Goal: Transaction & Acquisition: Book appointment/travel/reservation

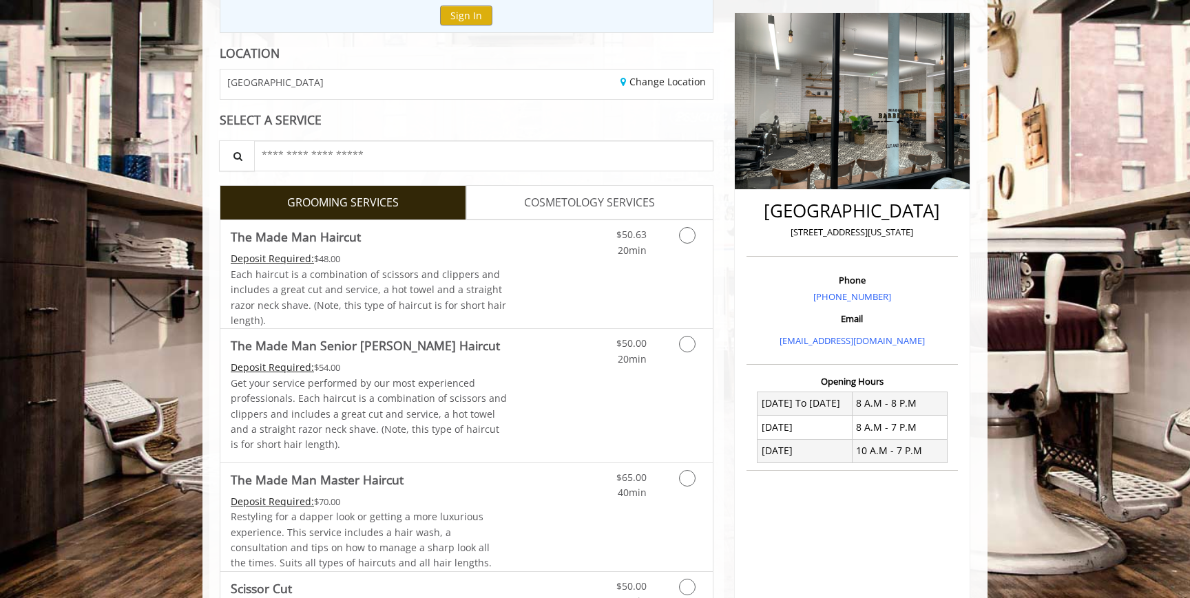
scroll to position [216, 0]
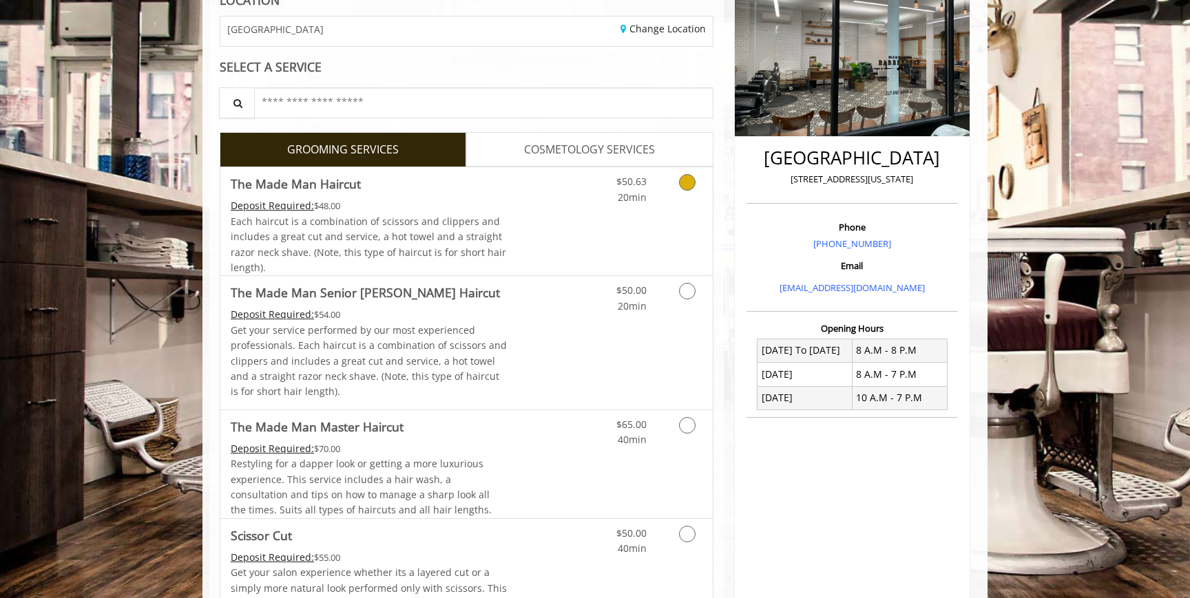
click at [566, 215] on link "Discounted Price" at bounding box center [548, 221] width 82 height 108
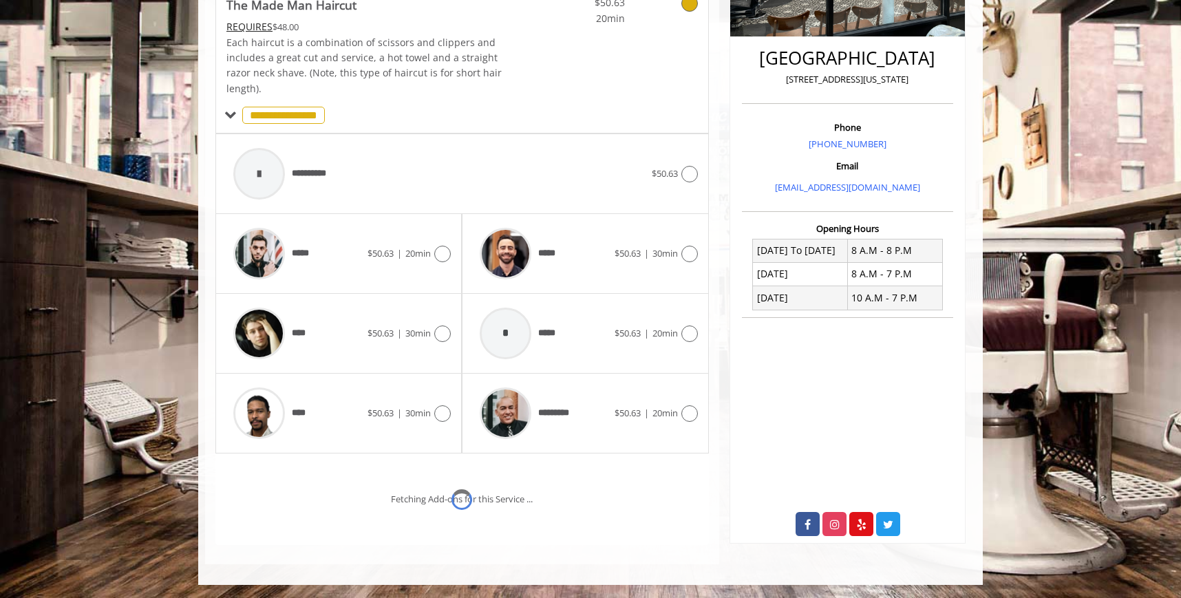
scroll to position [375, 0]
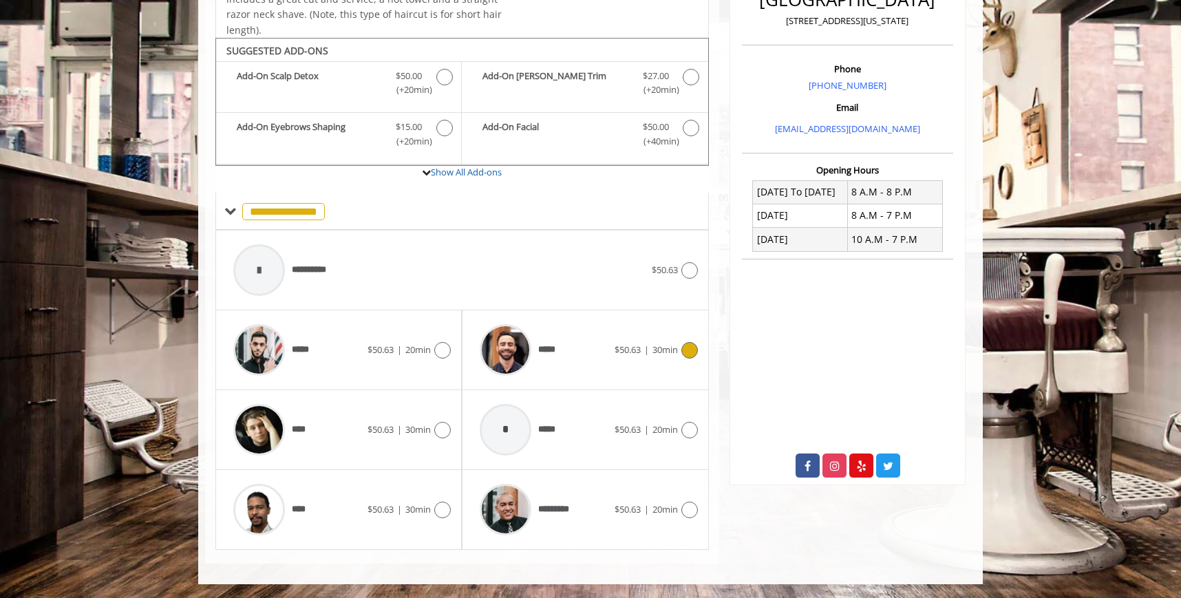
click at [629, 352] on span "$50.63" at bounding box center [628, 350] width 26 height 12
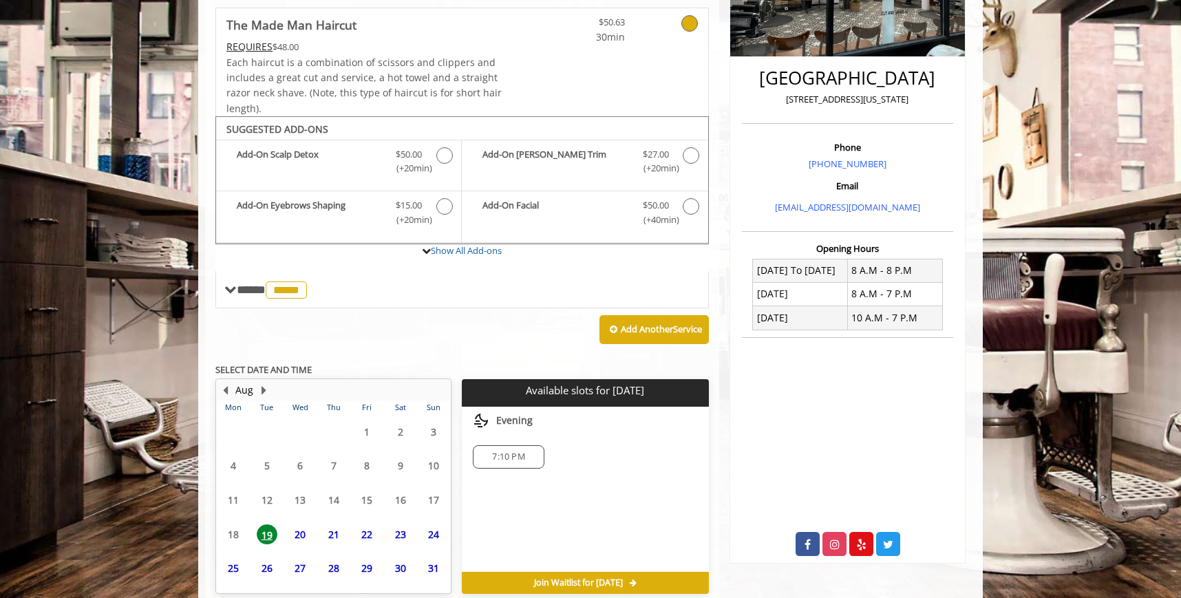
scroll to position [359, 0]
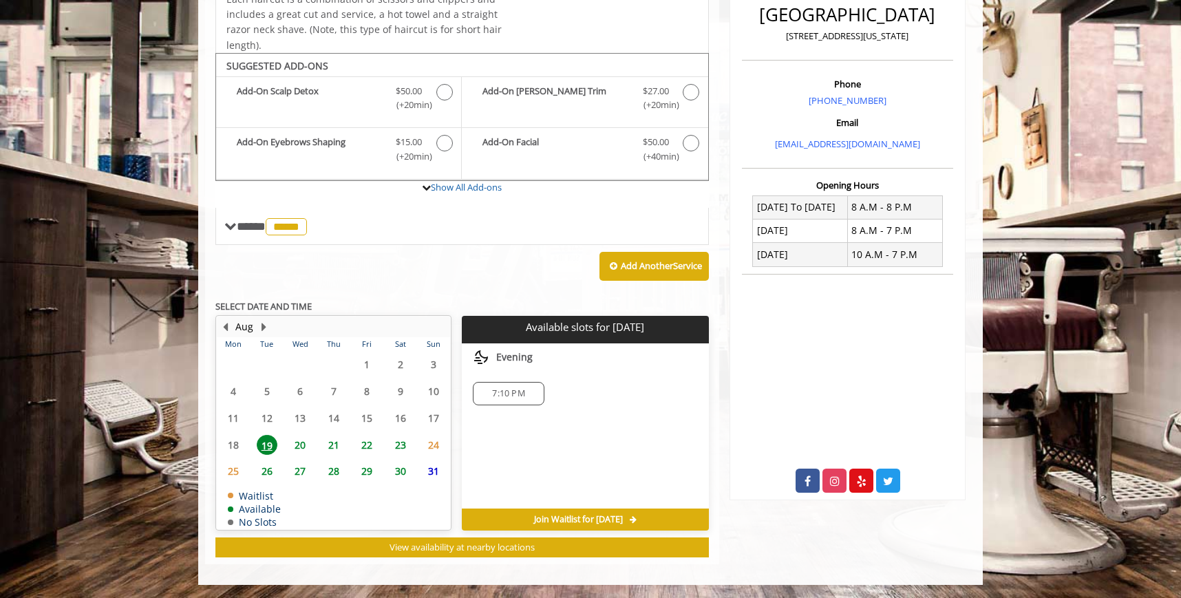
click at [302, 440] on span "20" at bounding box center [300, 445] width 21 height 20
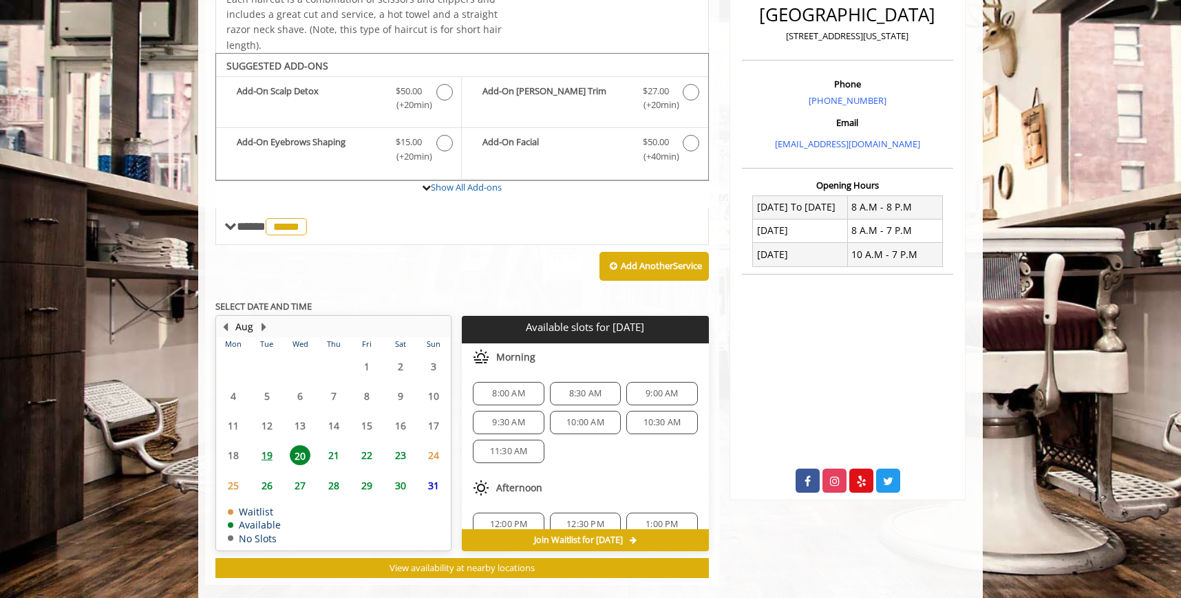
scroll to position [380, 0]
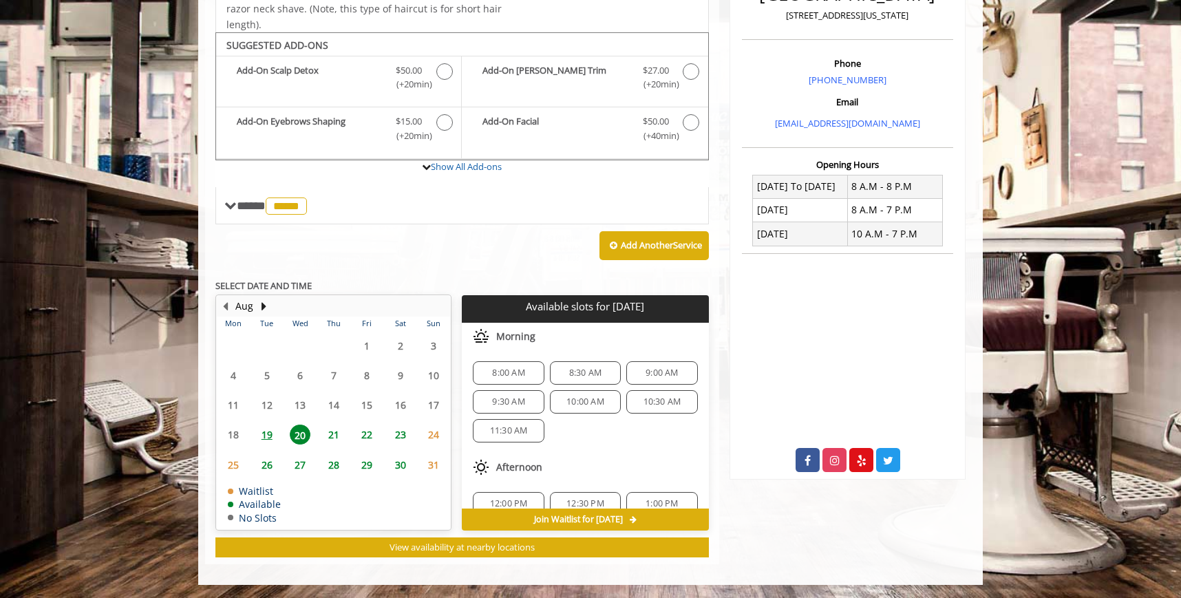
click at [515, 375] on span "8:00 AM" at bounding box center [508, 373] width 32 height 11
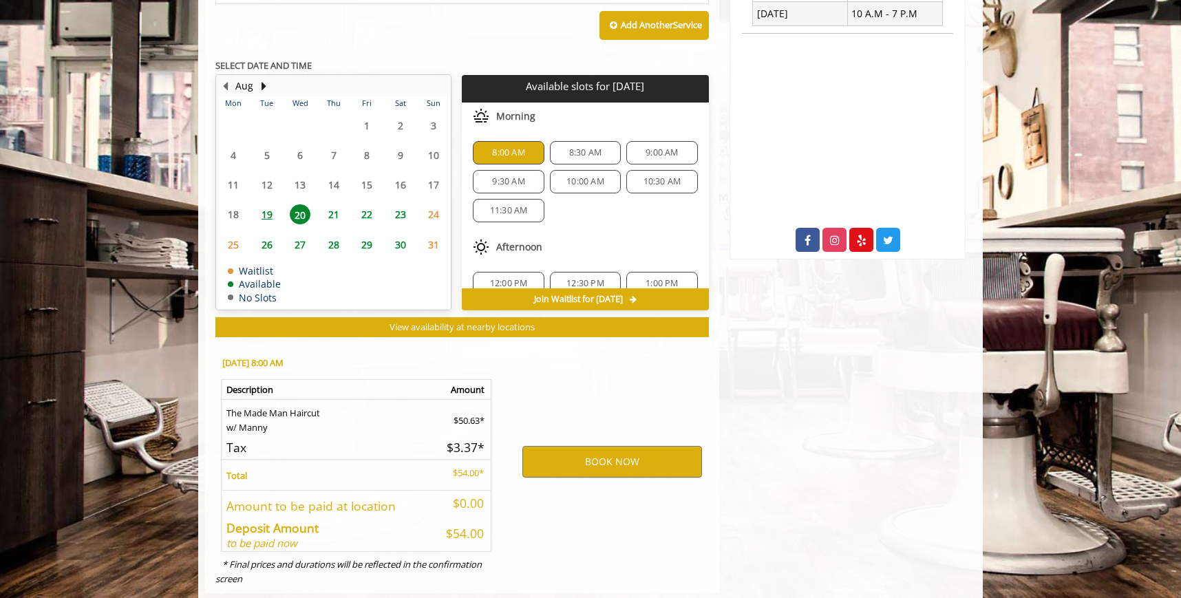
scroll to position [629, 0]
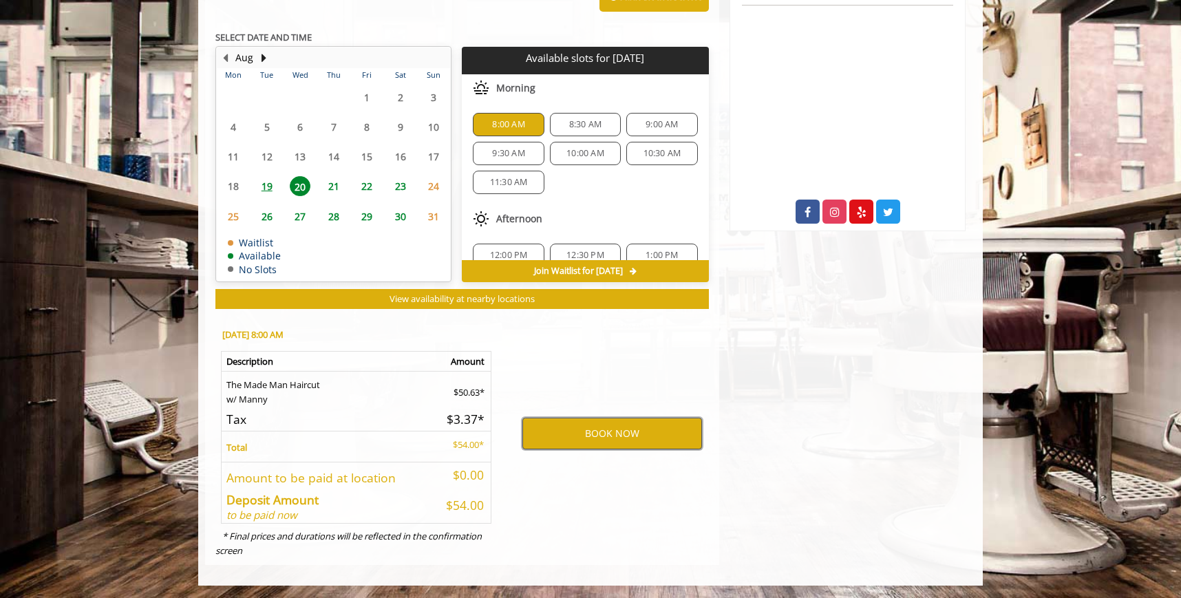
click at [569, 433] on button "BOOK NOW" at bounding box center [613, 434] width 180 height 32
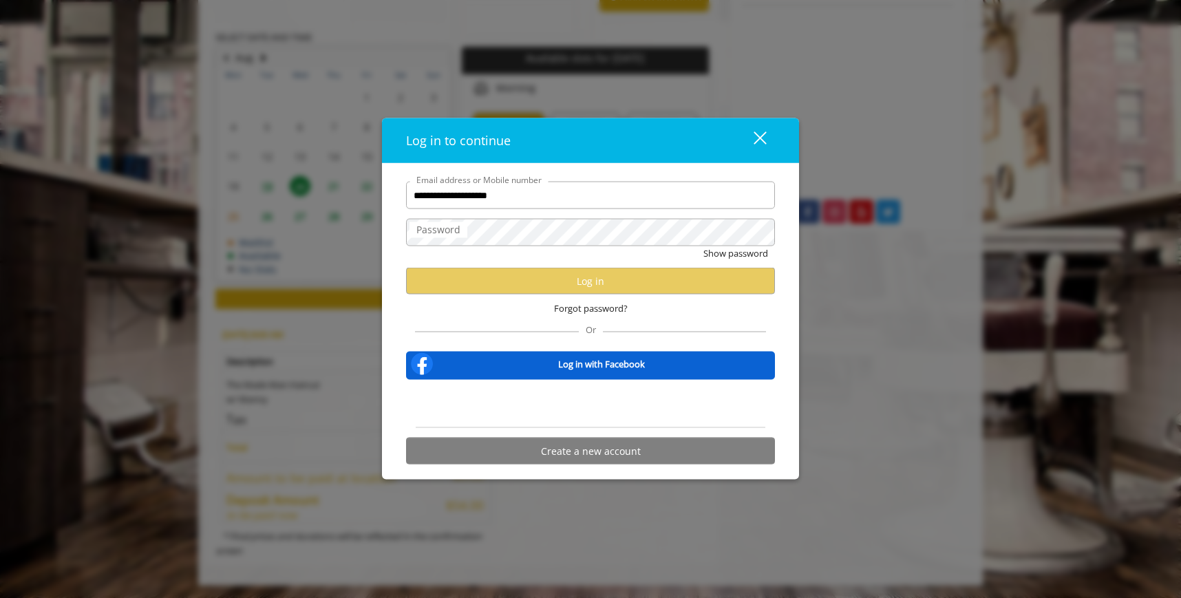
type input "**********"
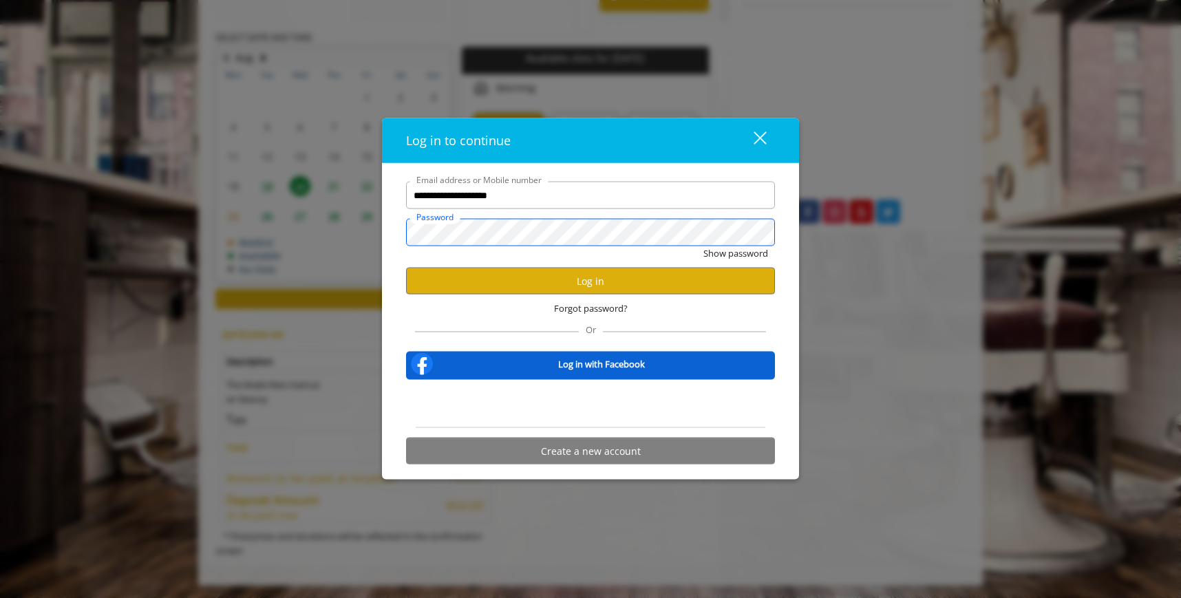
click at [704, 246] on button "Show password" at bounding box center [736, 253] width 65 height 14
click at [707, 246] on button "Hide password" at bounding box center [737, 253] width 61 height 14
click at [710, 256] on button "Show password" at bounding box center [736, 253] width 65 height 14
click at [540, 277] on button "Log in" at bounding box center [590, 281] width 369 height 27
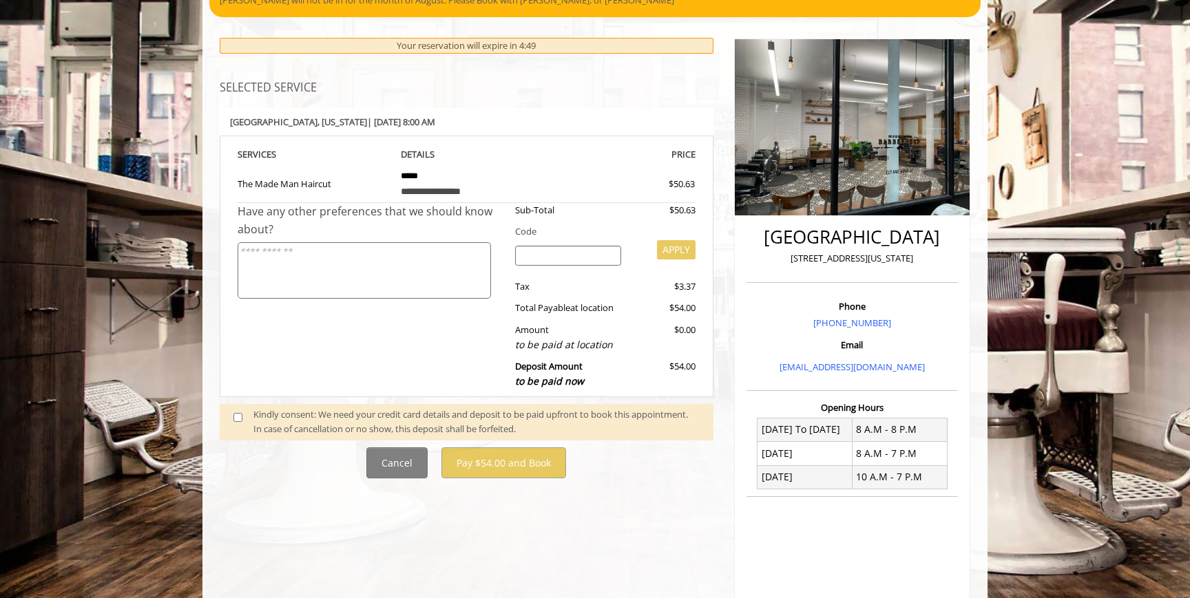
scroll to position [141, 0]
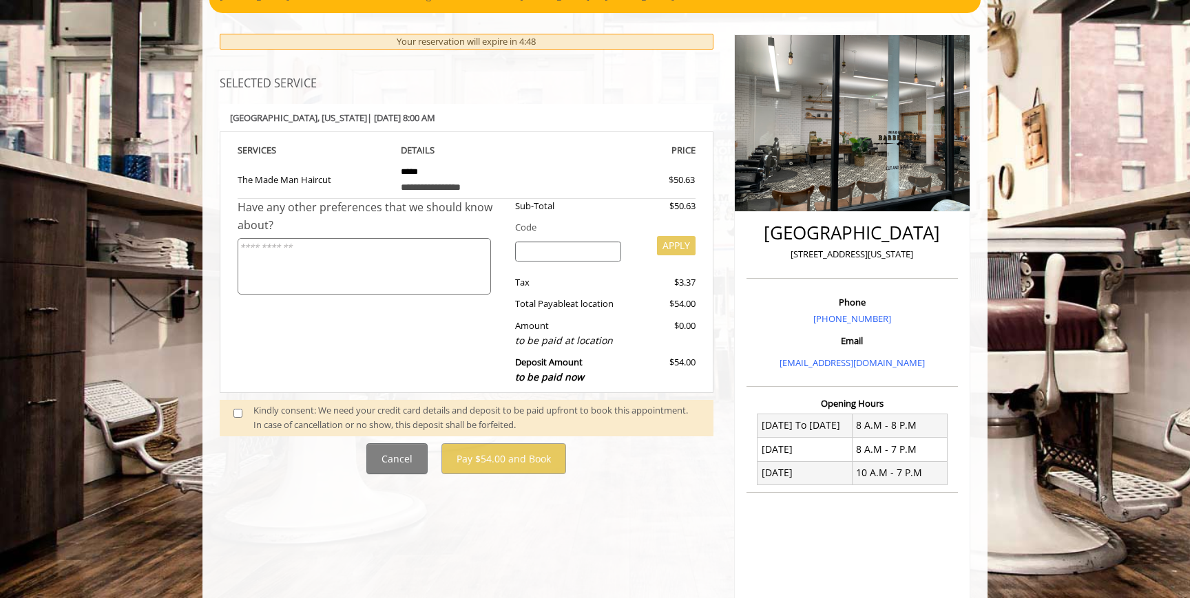
click at [264, 414] on div "Kindly consent: We need your credit card details and deposit to be paid upfront…" at bounding box center [476, 417] width 446 height 29
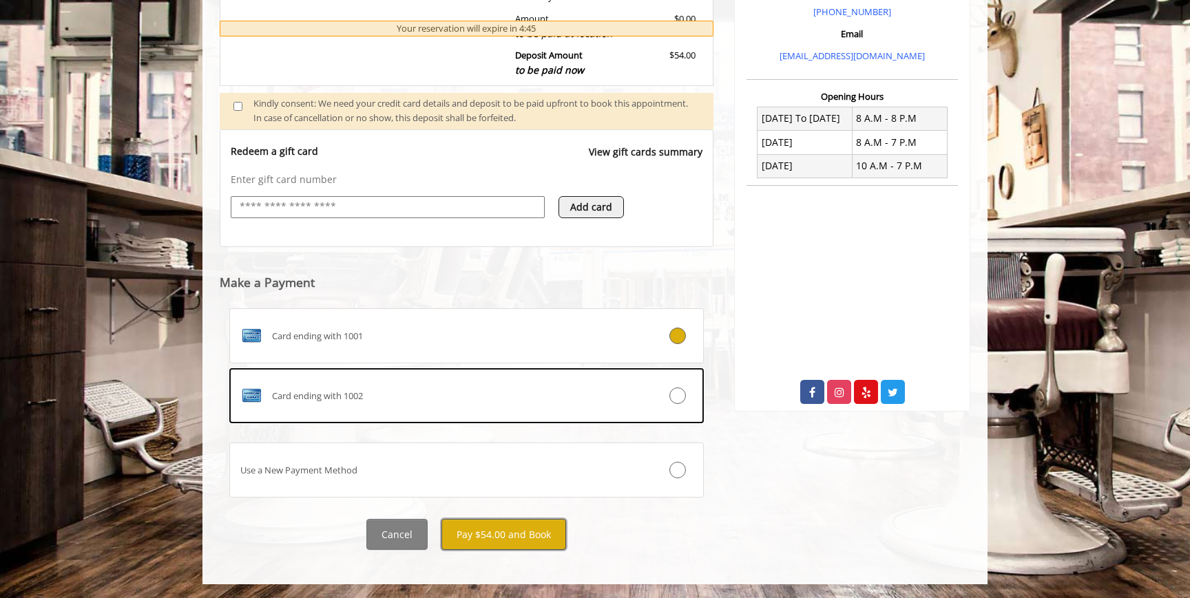
click at [510, 532] on button "Pay $54.00 and Book" at bounding box center [503, 534] width 125 height 31
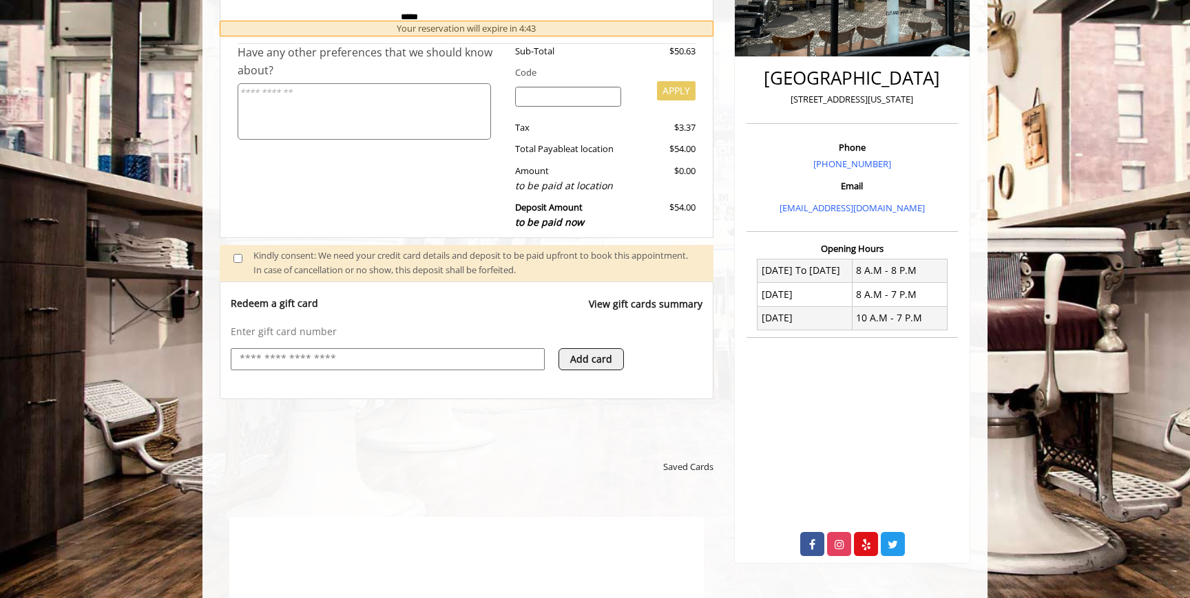
scroll to position [448, 0]
